Goal: Browse casually: Explore the website without a specific task or goal

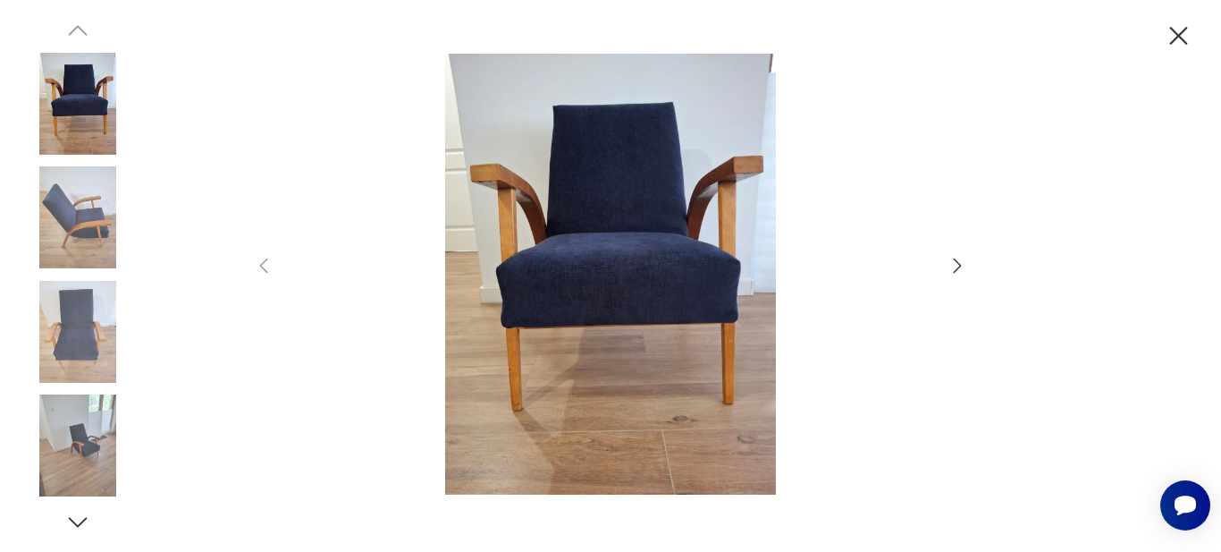
click at [959, 268] on icon "button" at bounding box center [957, 265] width 21 height 21
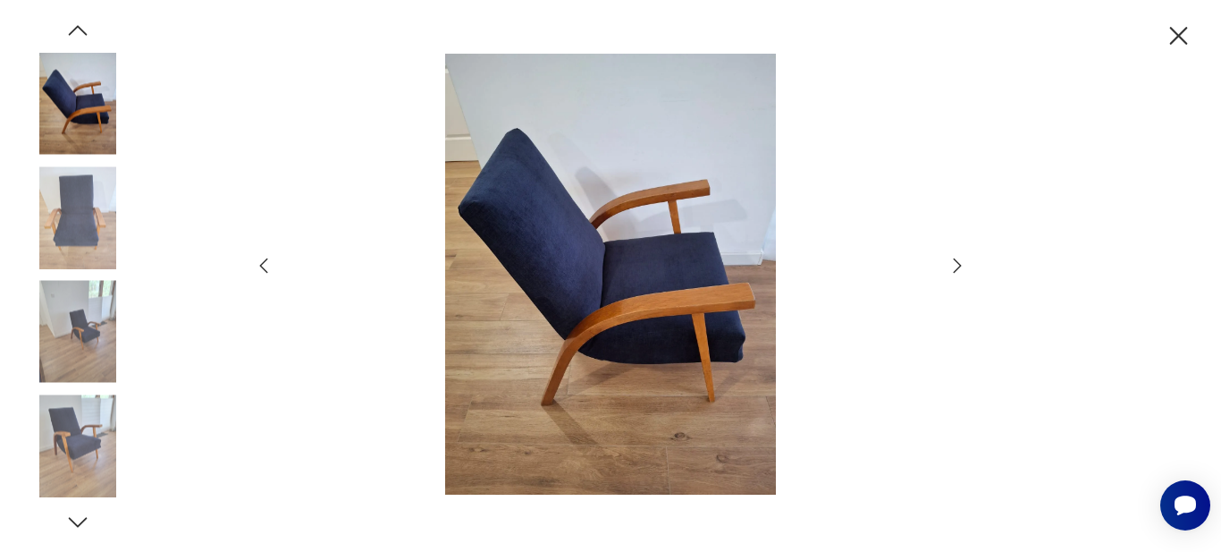
click at [959, 268] on icon "button" at bounding box center [957, 265] width 21 height 21
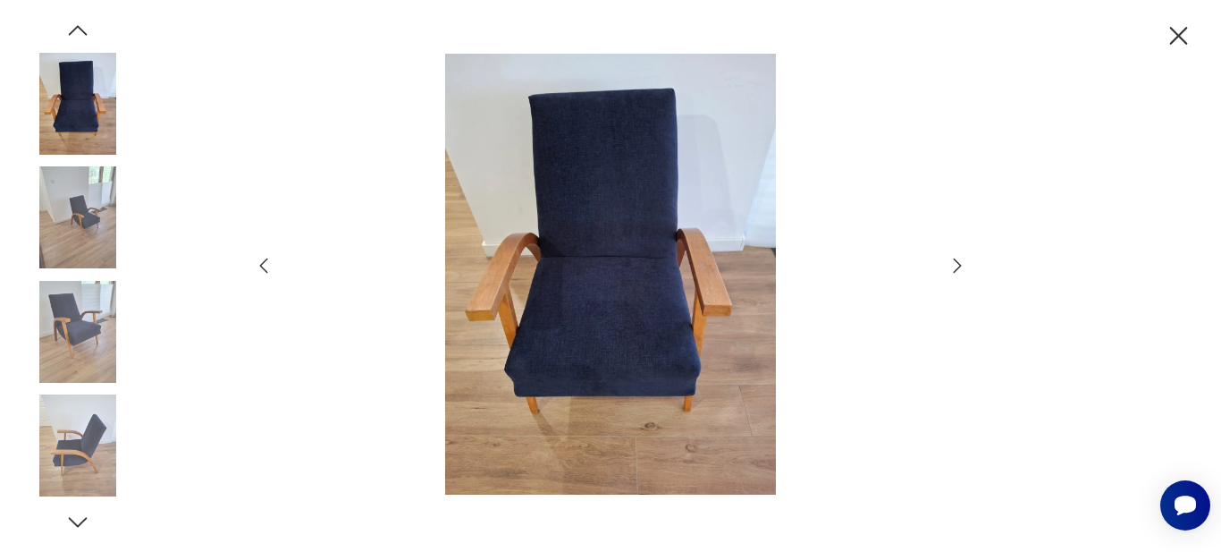
click at [959, 268] on icon "button" at bounding box center [957, 265] width 21 height 21
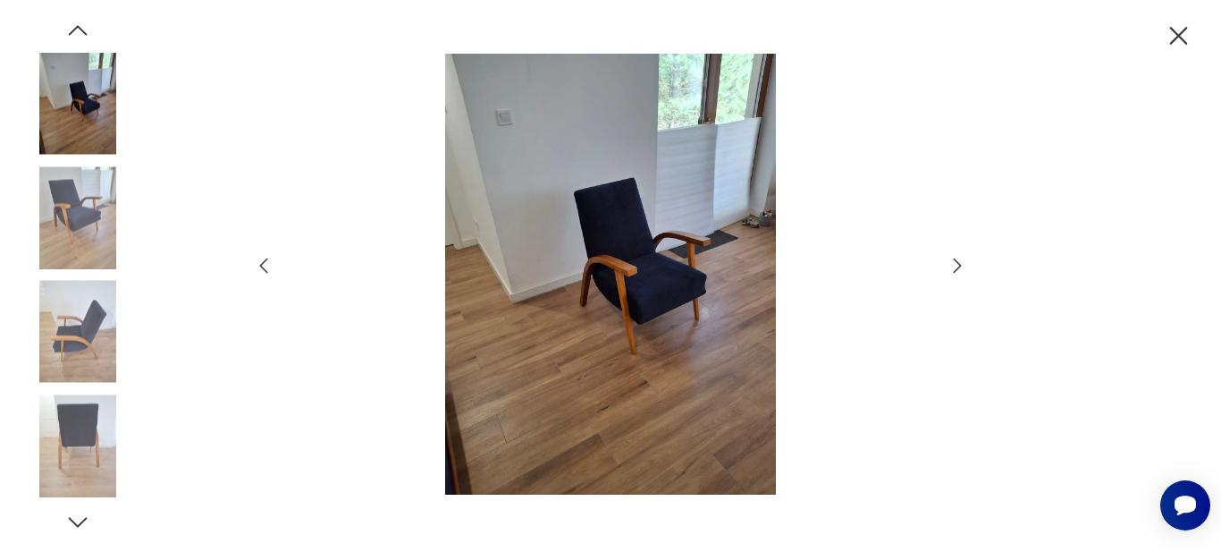
click at [959, 268] on icon "button" at bounding box center [957, 265] width 21 height 21
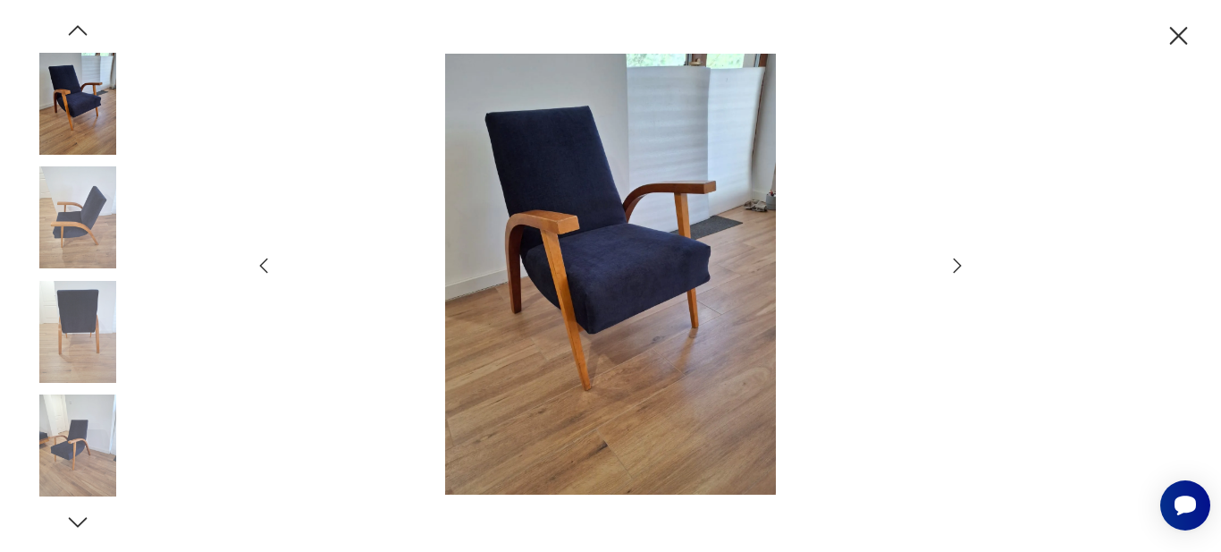
click at [959, 268] on icon "button" at bounding box center [957, 265] width 21 height 21
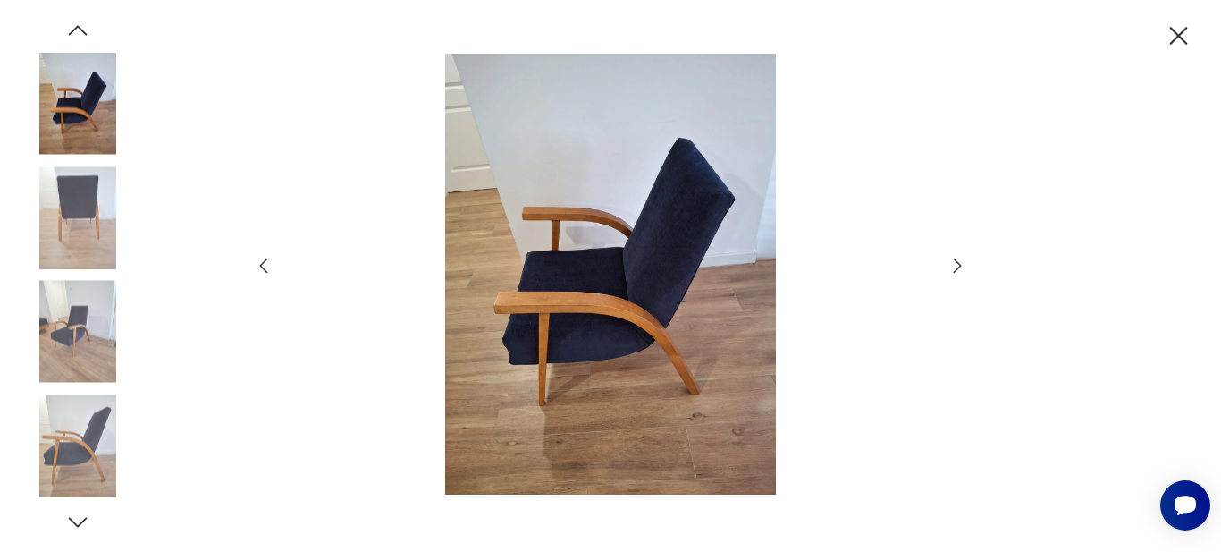
click at [959, 268] on icon "button" at bounding box center [957, 265] width 21 height 21
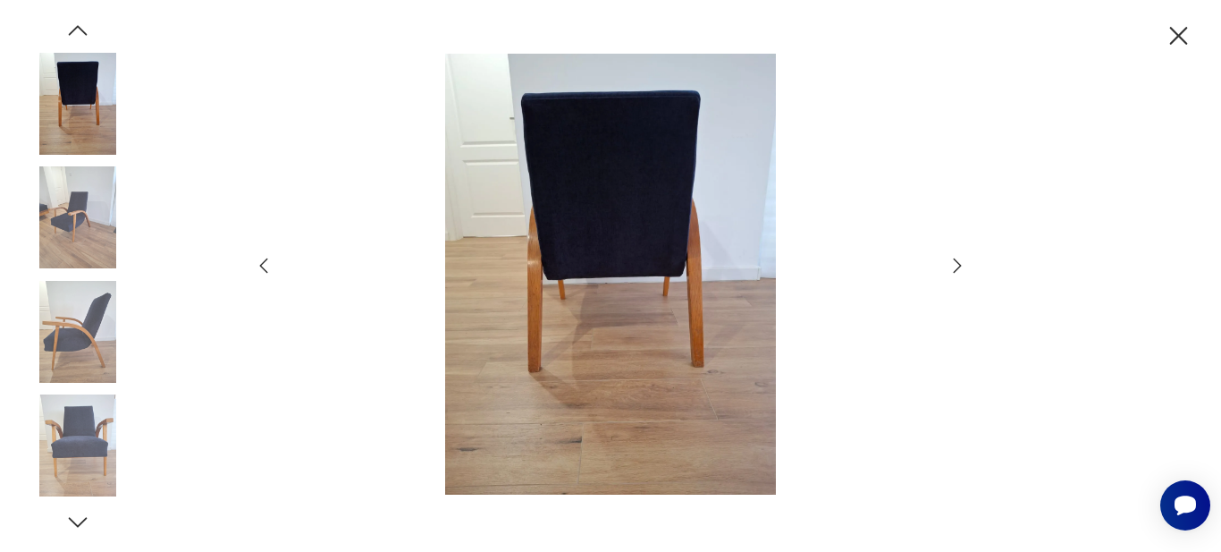
click at [959, 268] on icon "button" at bounding box center [957, 265] width 21 height 21
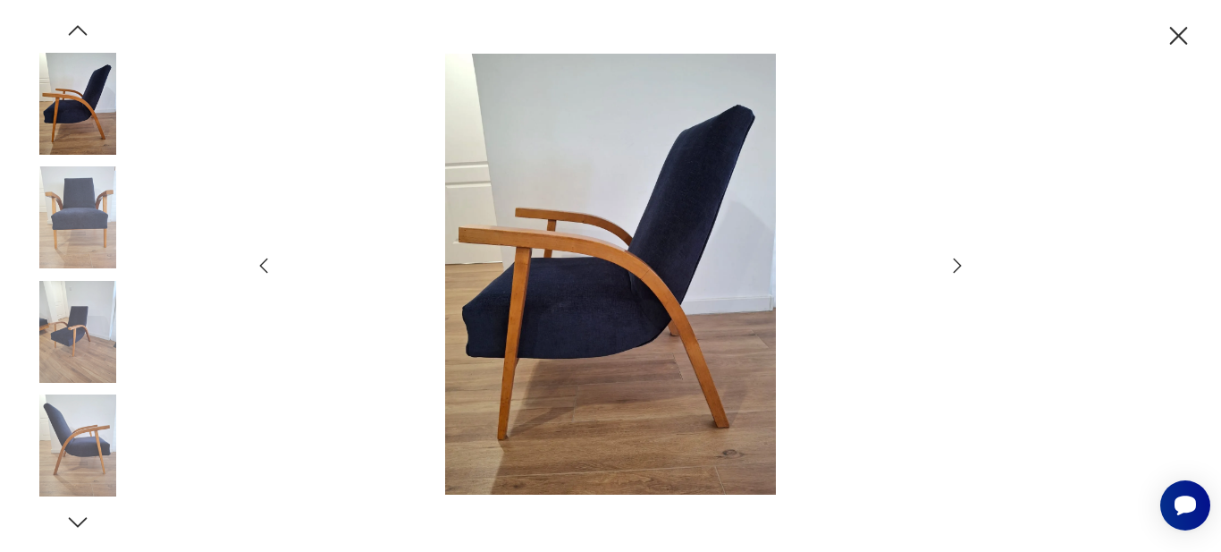
click at [958, 264] on icon "button" at bounding box center [958, 264] width 8 height 14
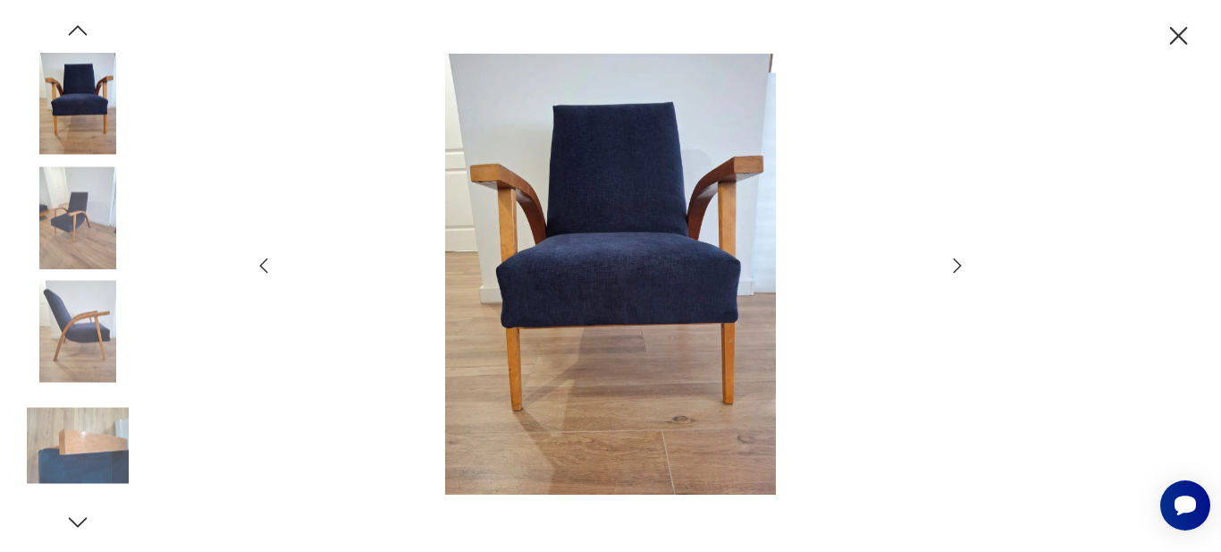
click at [958, 264] on icon "button" at bounding box center [958, 264] width 8 height 14
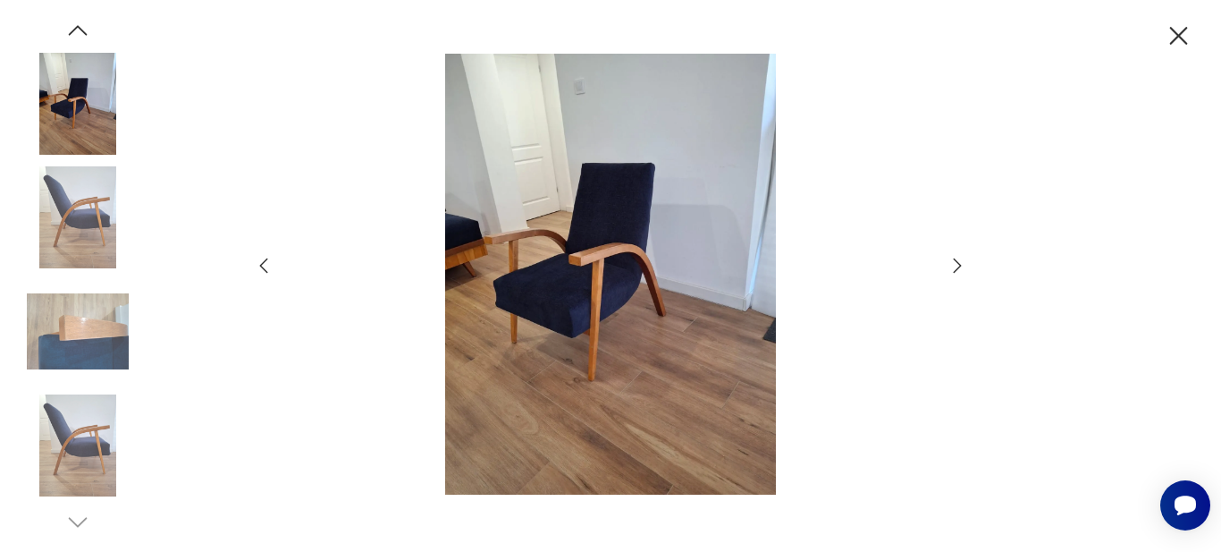
click at [958, 264] on icon "button" at bounding box center [958, 264] width 8 height 14
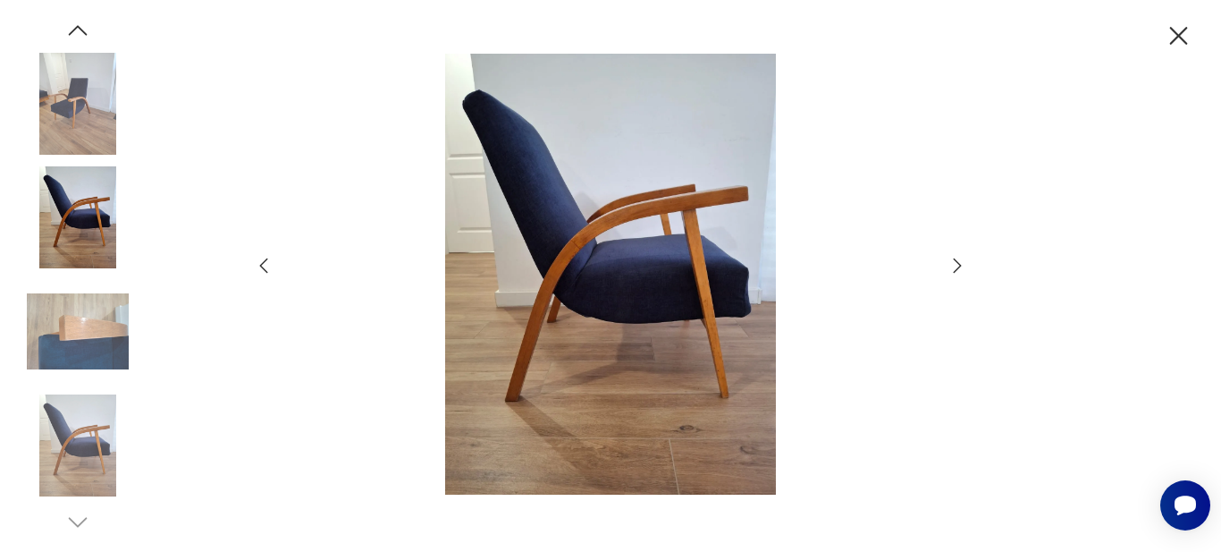
click at [945, 270] on div at bounding box center [610, 276] width 715 height 445
click at [963, 265] on icon "button" at bounding box center [957, 265] width 21 height 21
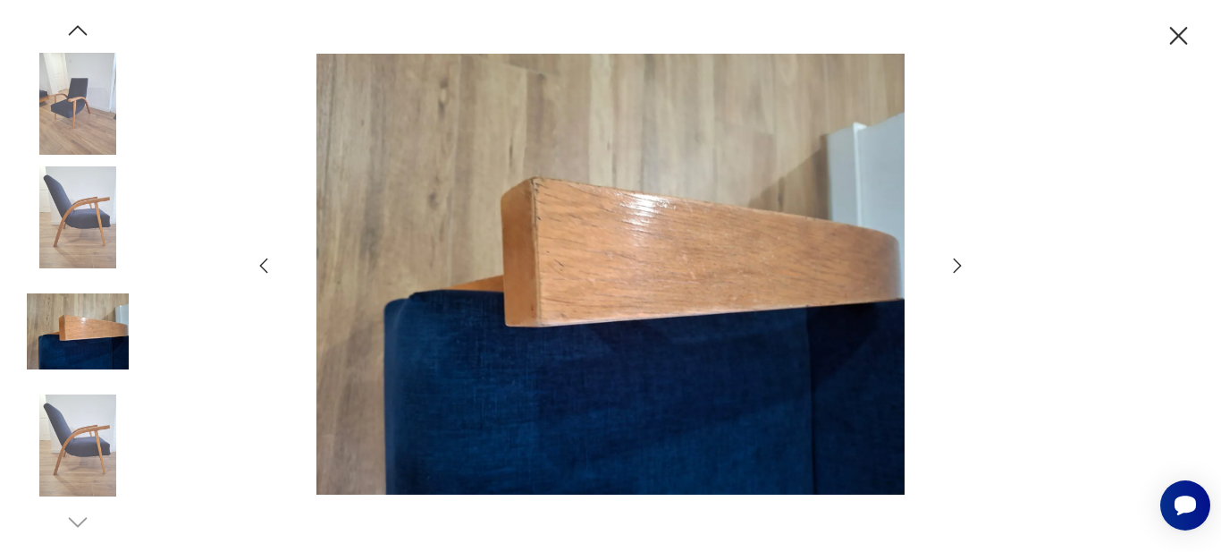
click at [958, 268] on icon "button" at bounding box center [958, 264] width 8 height 14
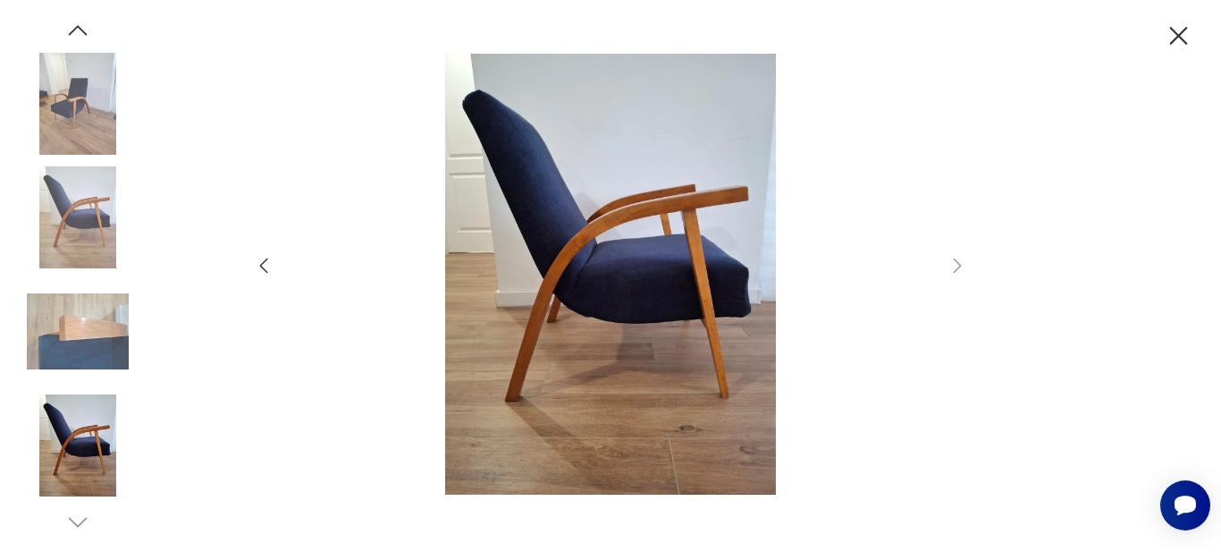
click at [259, 268] on icon "button" at bounding box center [263, 265] width 21 height 21
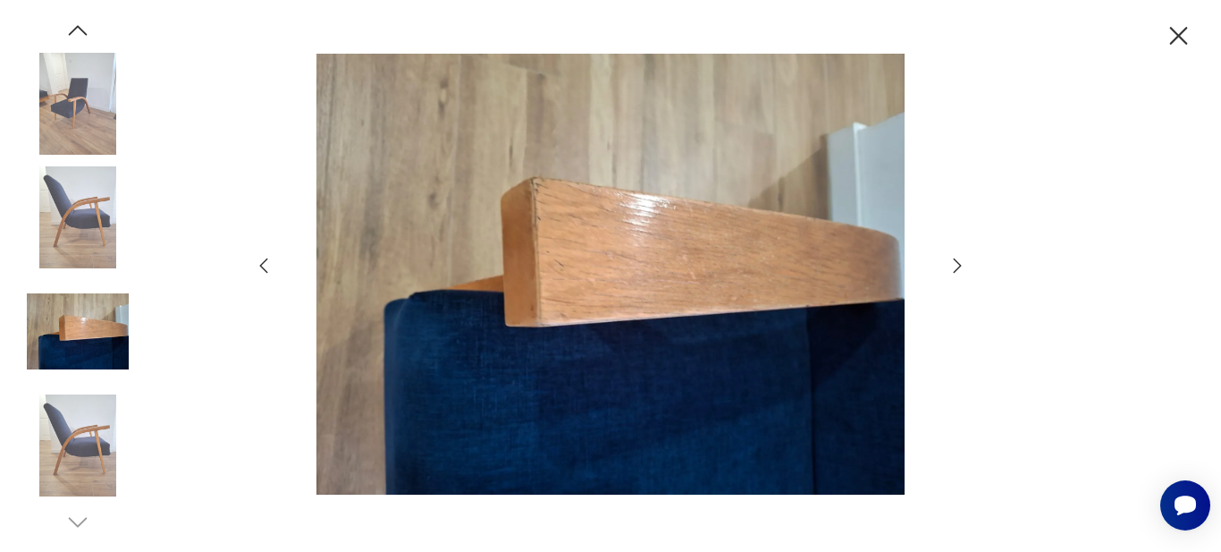
click at [261, 268] on icon "button" at bounding box center [263, 265] width 21 height 21
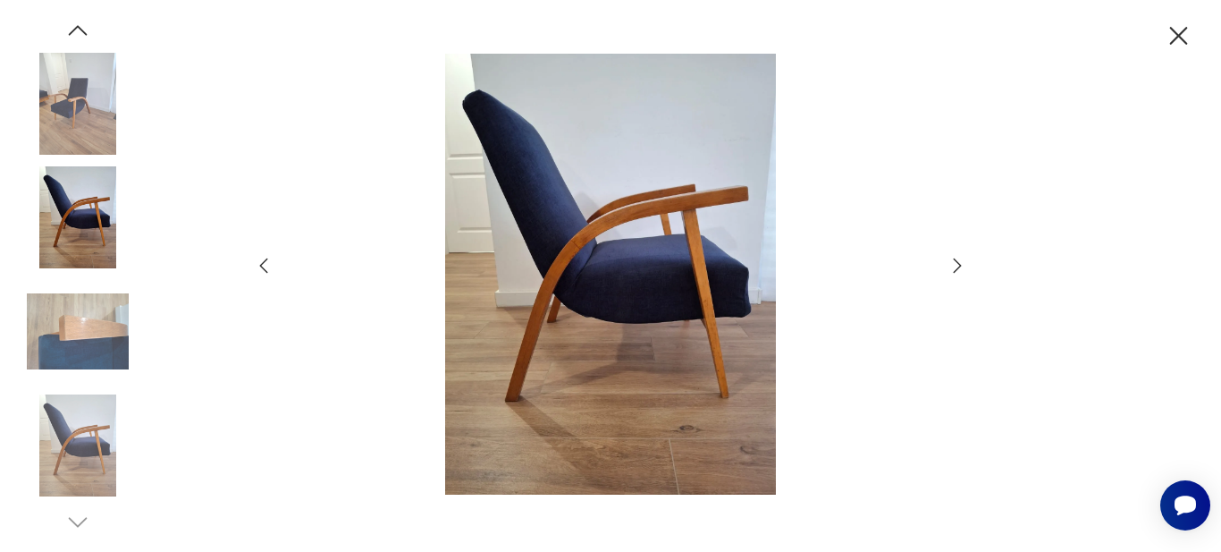
click at [261, 268] on icon "button" at bounding box center [263, 265] width 21 height 21
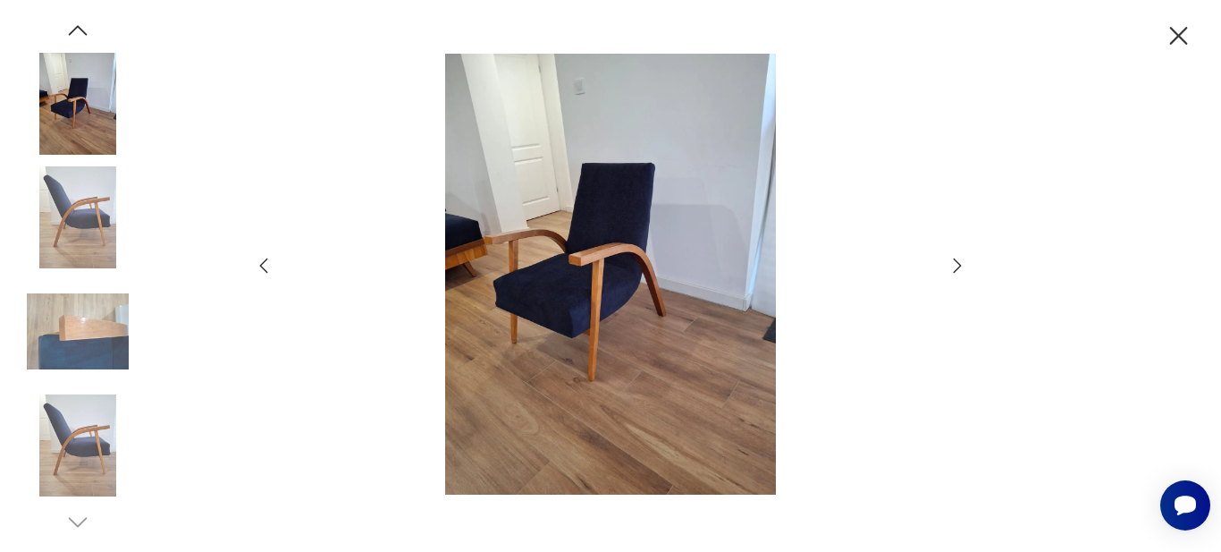
click at [261, 268] on icon "button" at bounding box center [263, 265] width 21 height 21
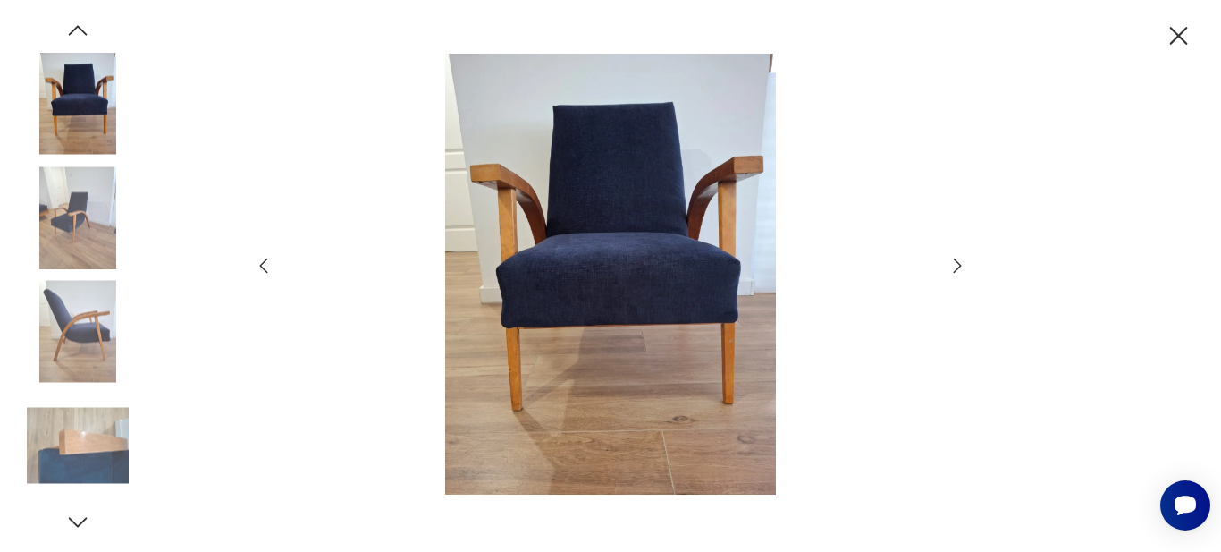
click at [262, 268] on icon "button" at bounding box center [263, 265] width 21 height 21
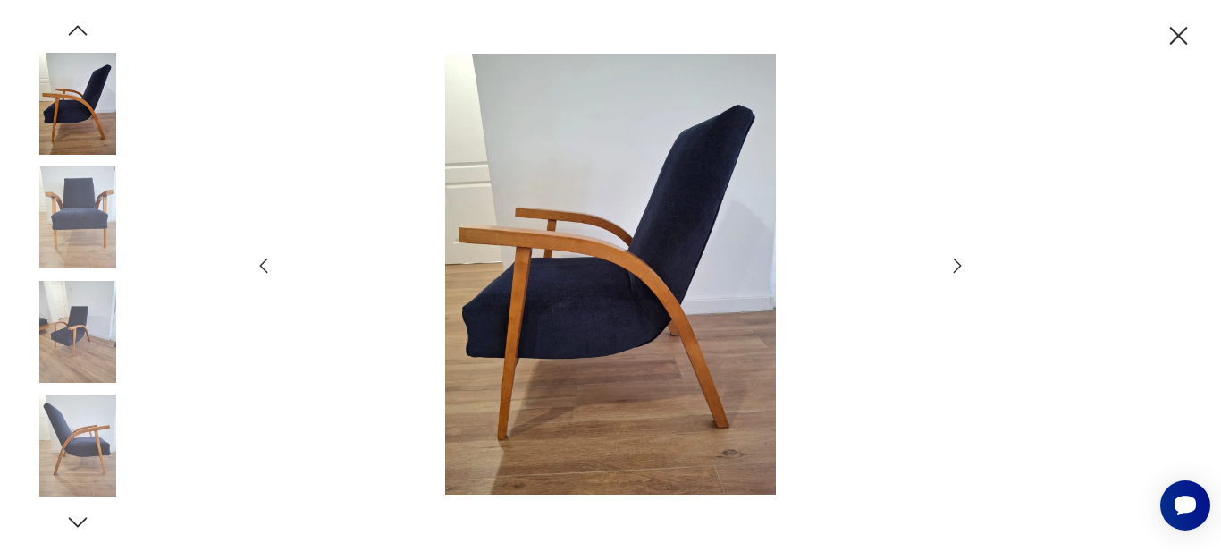
click at [262, 268] on icon "button" at bounding box center [263, 265] width 21 height 21
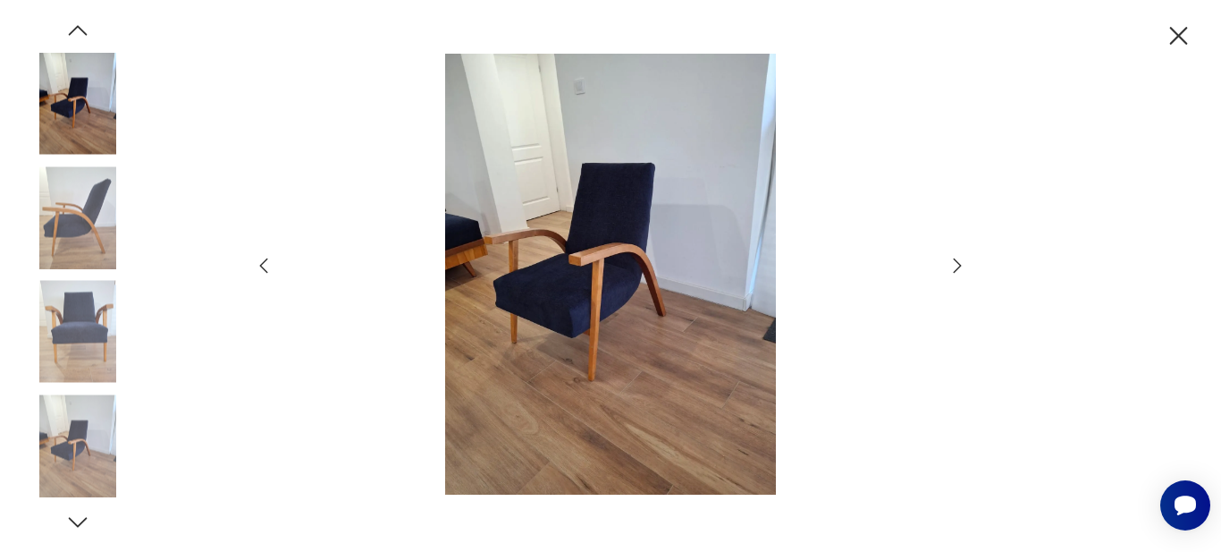
click at [262, 268] on icon "button" at bounding box center [263, 265] width 21 height 21
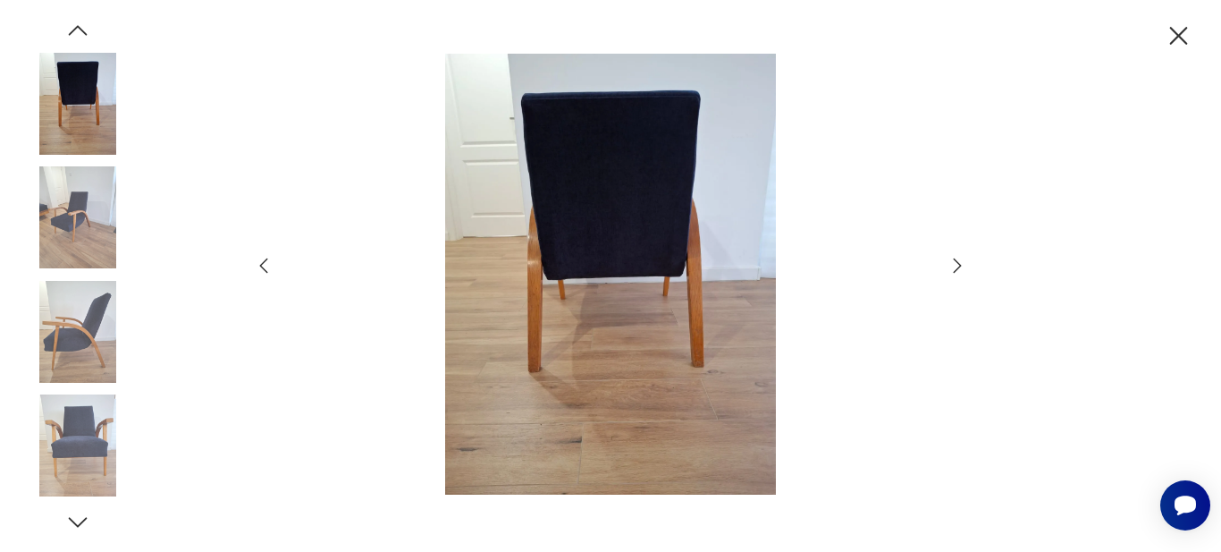
click at [262, 268] on icon "button" at bounding box center [263, 265] width 21 height 21
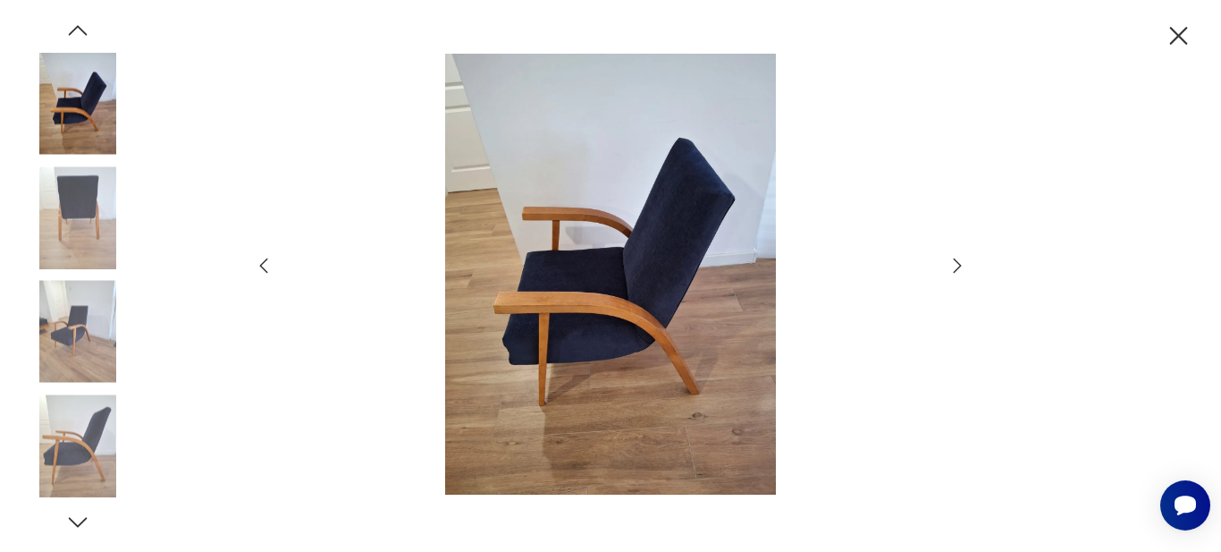
click at [262, 268] on icon "button" at bounding box center [263, 265] width 21 height 21
